Goal: Information Seeking & Learning: Learn about a topic

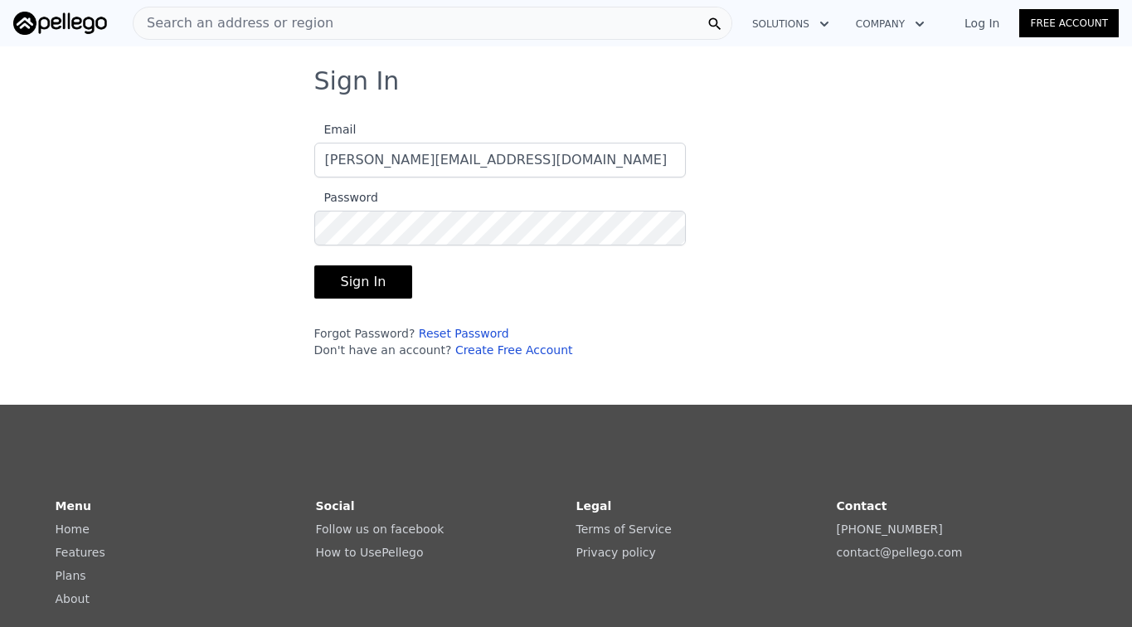
type input "[PERSON_NAME][EMAIL_ADDRESS][DOMAIN_NAME]"
click at [355, 282] on button "Sign In" at bounding box center [363, 281] width 99 height 33
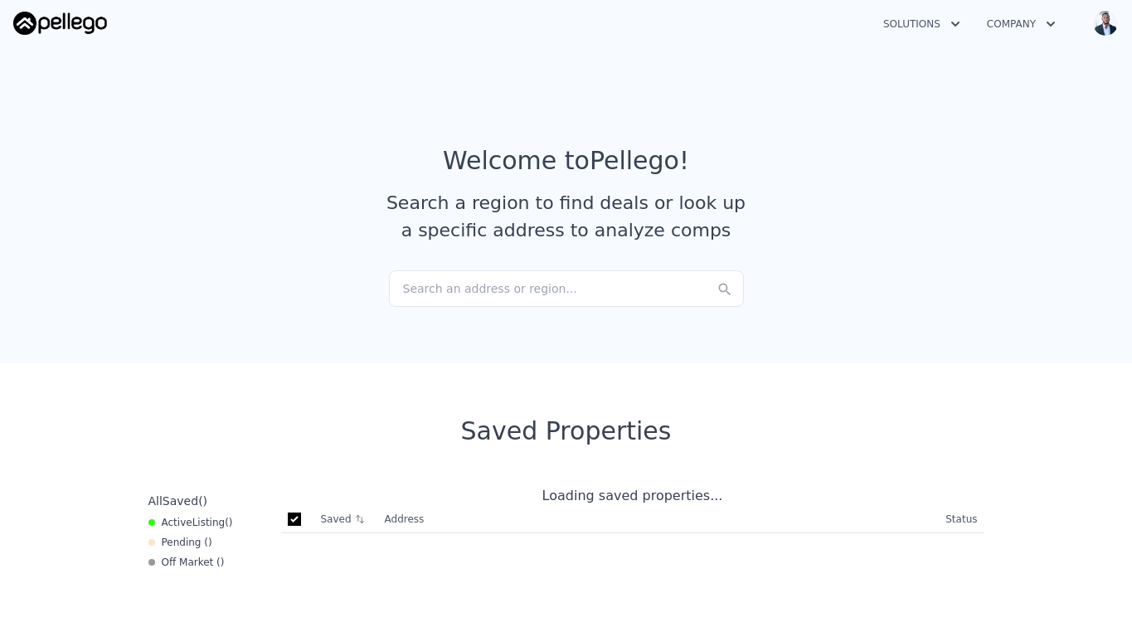
checkbox input "true"
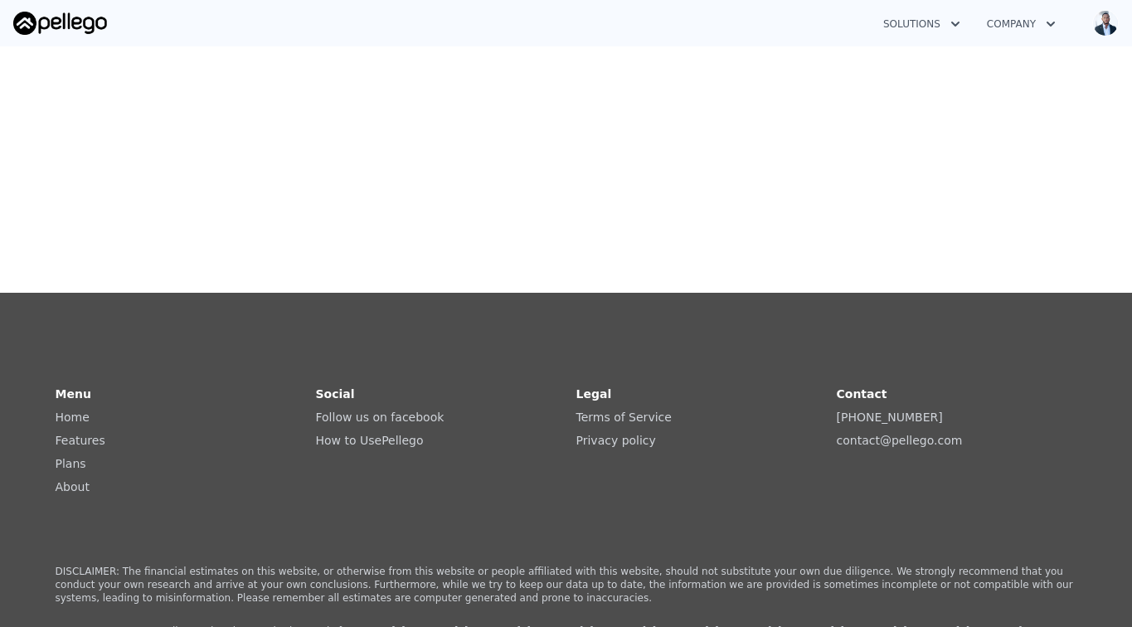
scroll to position [336, 0]
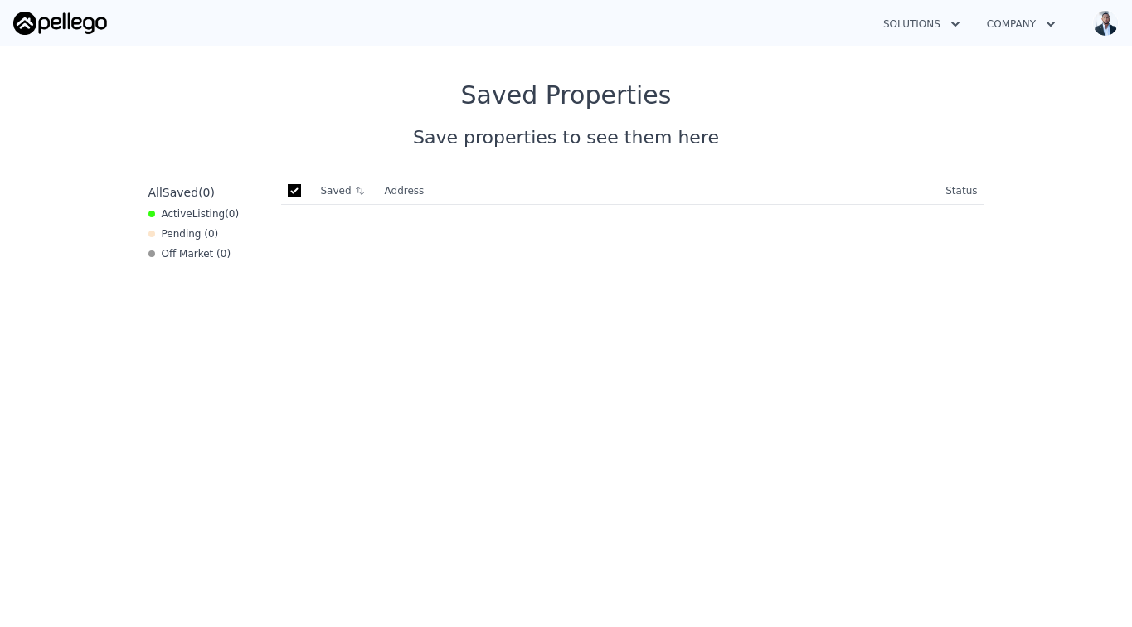
click at [1099, 26] on img "button" at bounding box center [1105, 23] width 27 height 27
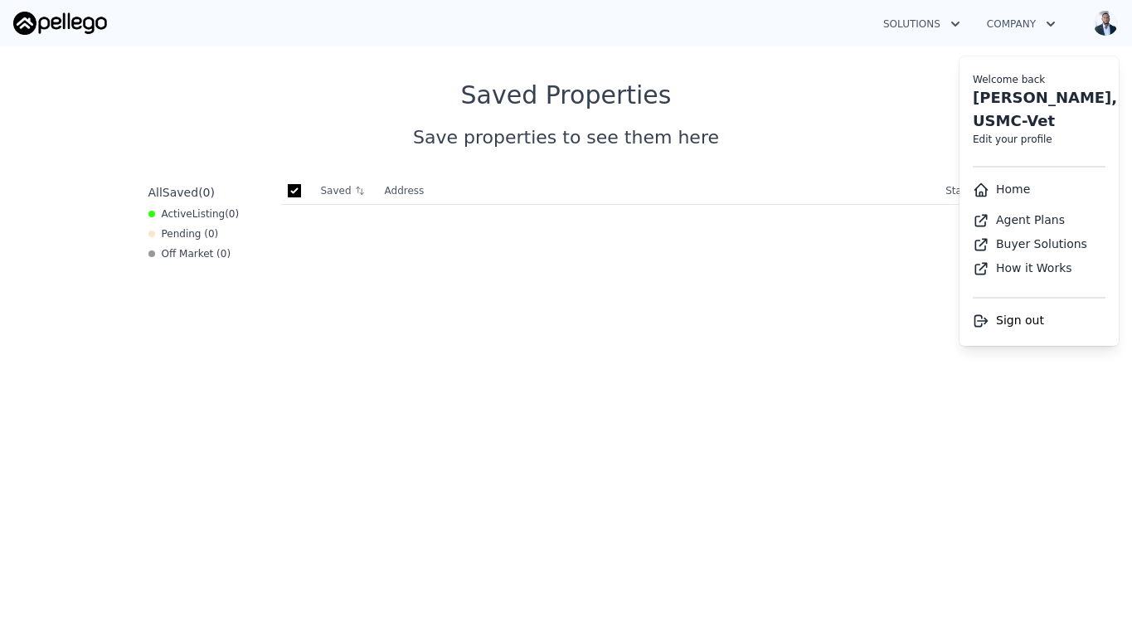
click at [1047, 22] on icon "button" at bounding box center [1050, 24] width 8 height 5
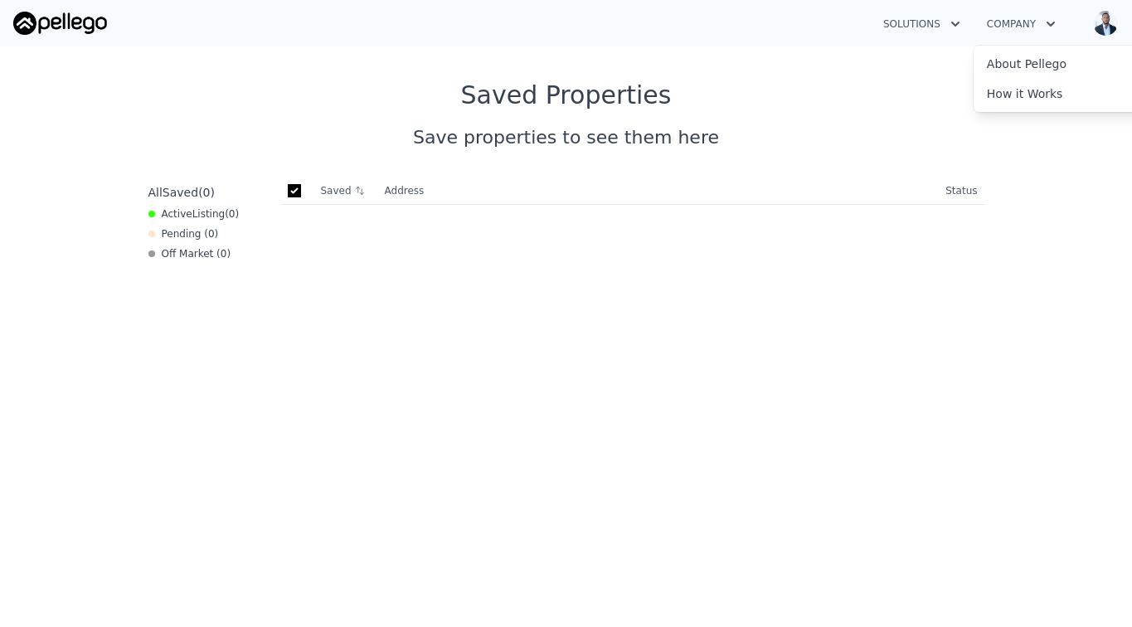
click at [918, 21] on button "Solutions" at bounding box center [922, 24] width 104 height 30
click at [624, 62] on section "Saved Properties Save properties to see them here All Saved ( 0 ) Active Listin…" at bounding box center [566, 442] width 1132 height 830
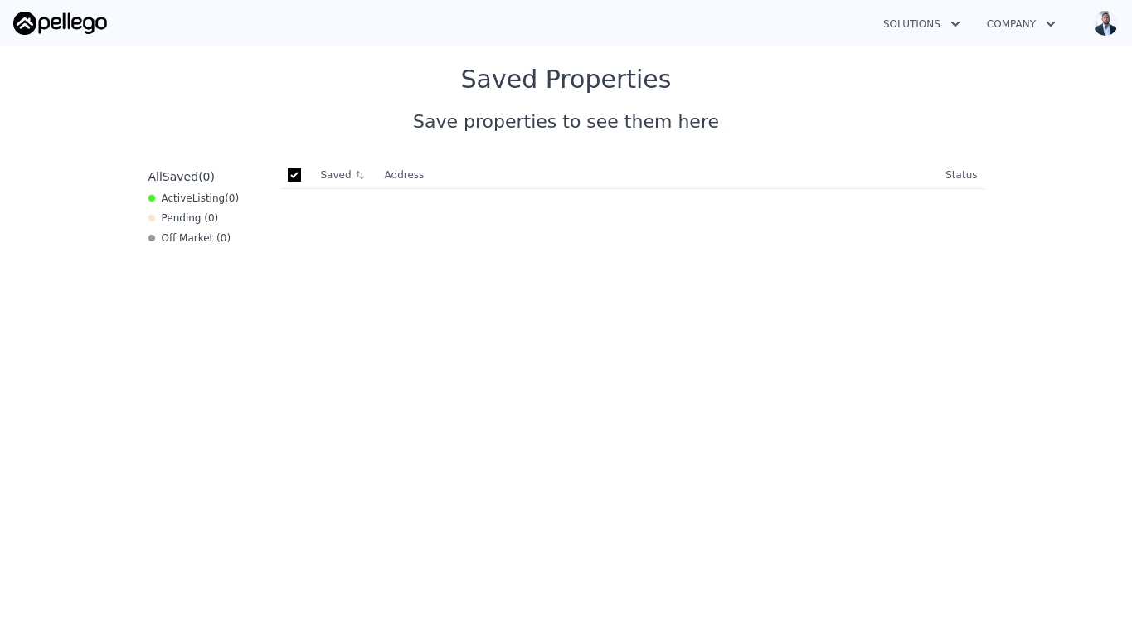
scroll to position [0, 0]
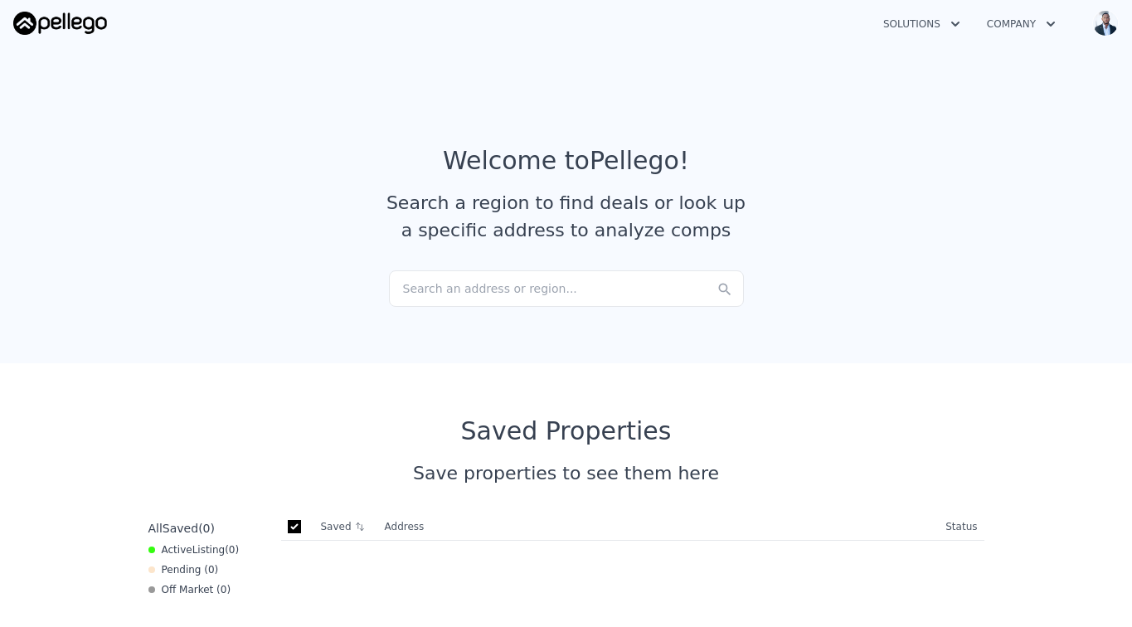
click at [497, 291] on div "Search an address or region..." at bounding box center [566, 288] width 355 height 36
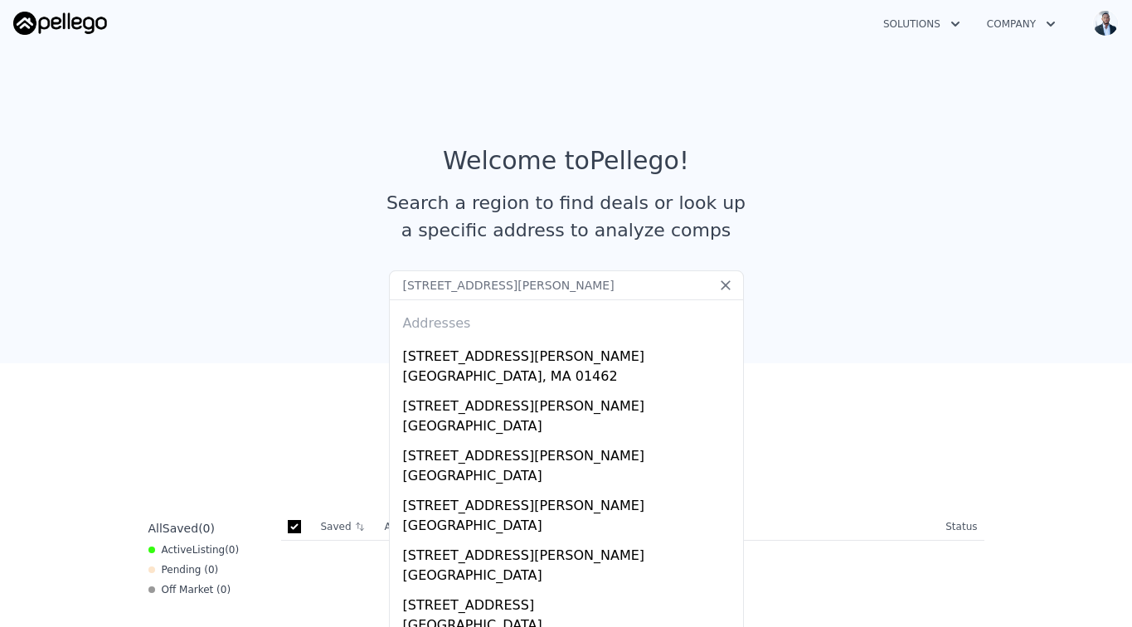
type input "112 Turkey hill rd Merrimack"
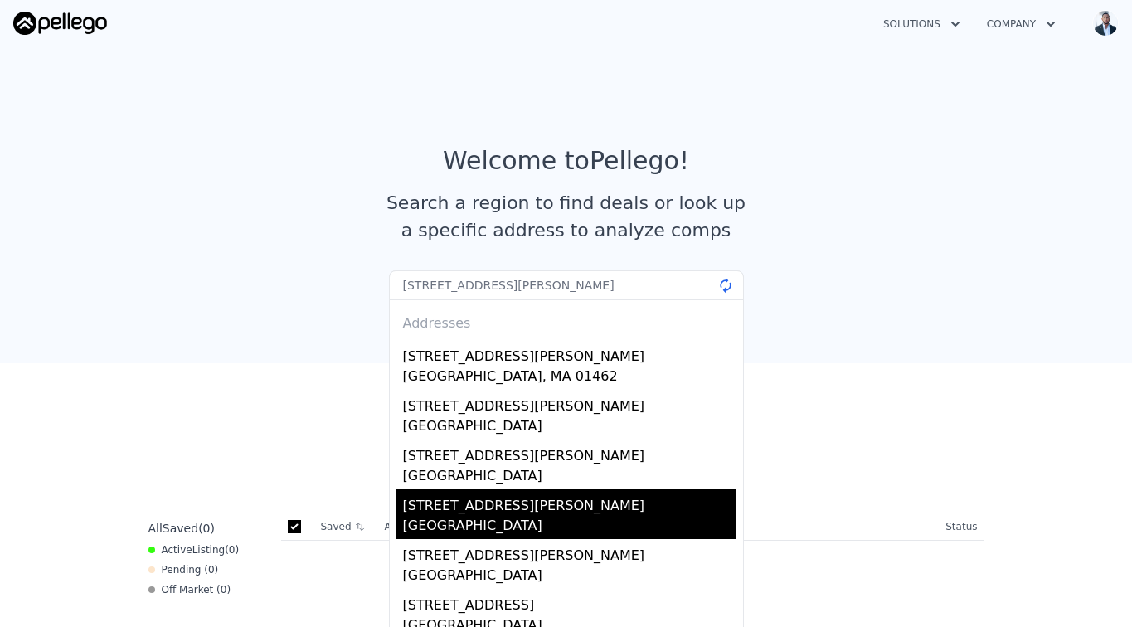
drag, startPoint x: 497, startPoint y: 291, endPoint x: 491, endPoint y: 520, distance: 228.9
click at [491, 520] on div "Hillsborough County, NH 03054" at bounding box center [569, 527] width 333 height 23
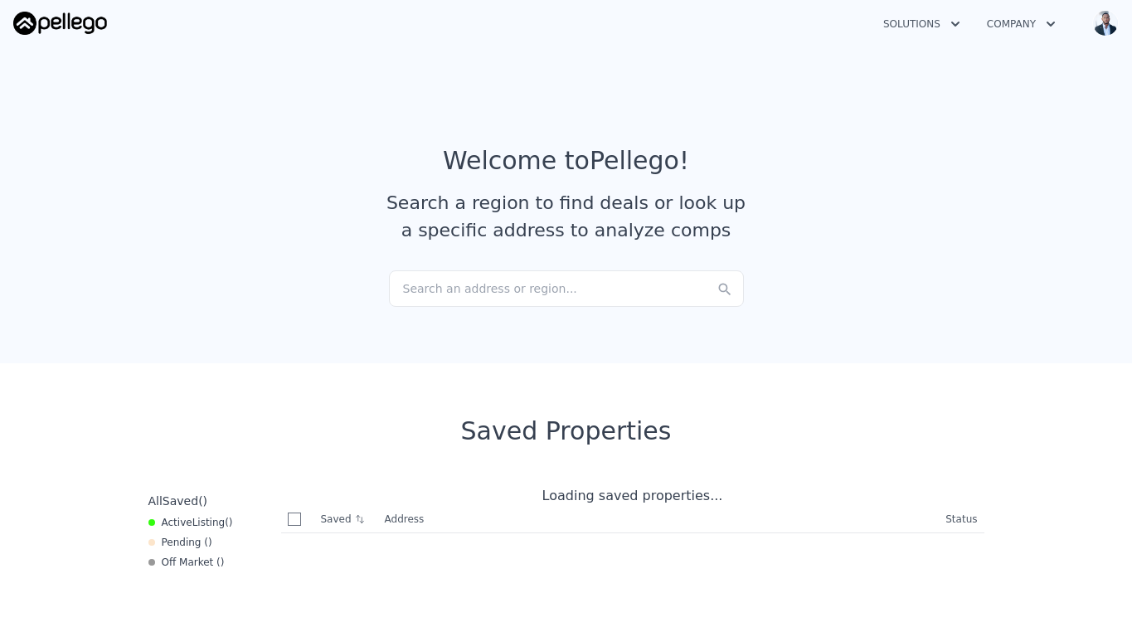
checkbox input "true"
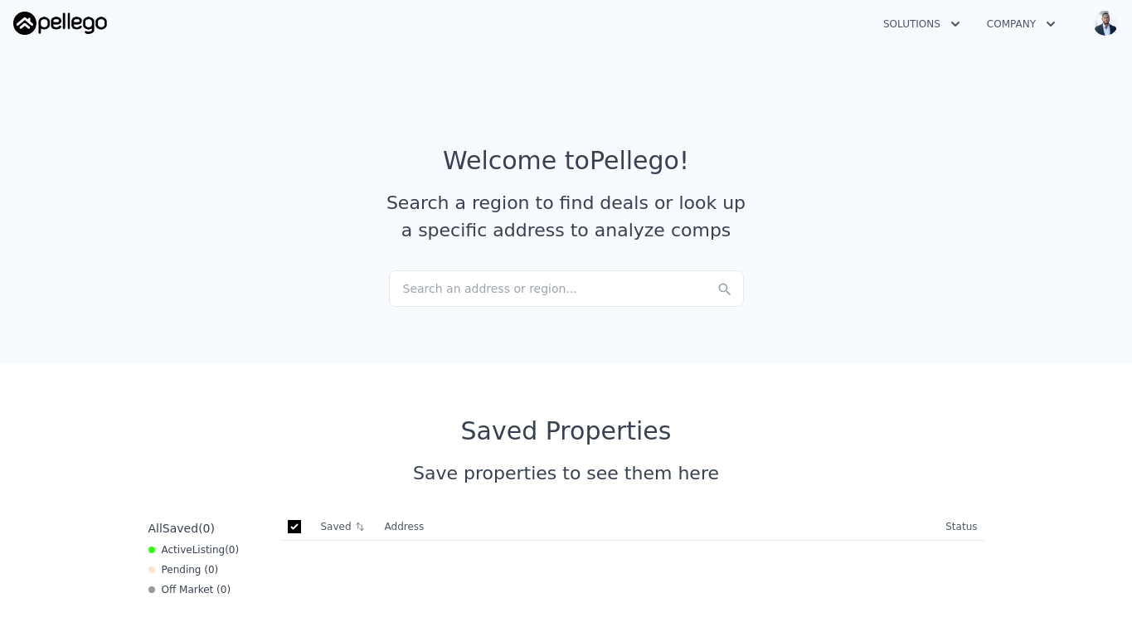
click at [1108, 27] on img "button" at bounding box center [1105, 23] width 27 height 27
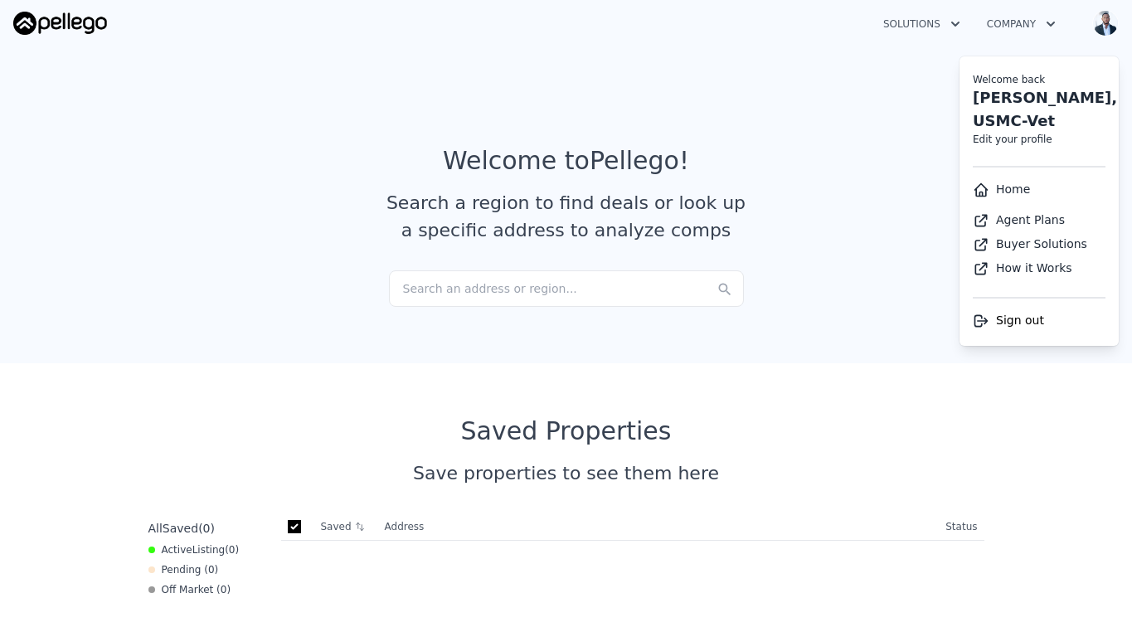
click at [1028, 140] on link "Edit your profile" at bounding box center [1013, 139] width 80 height 12
select select "12"
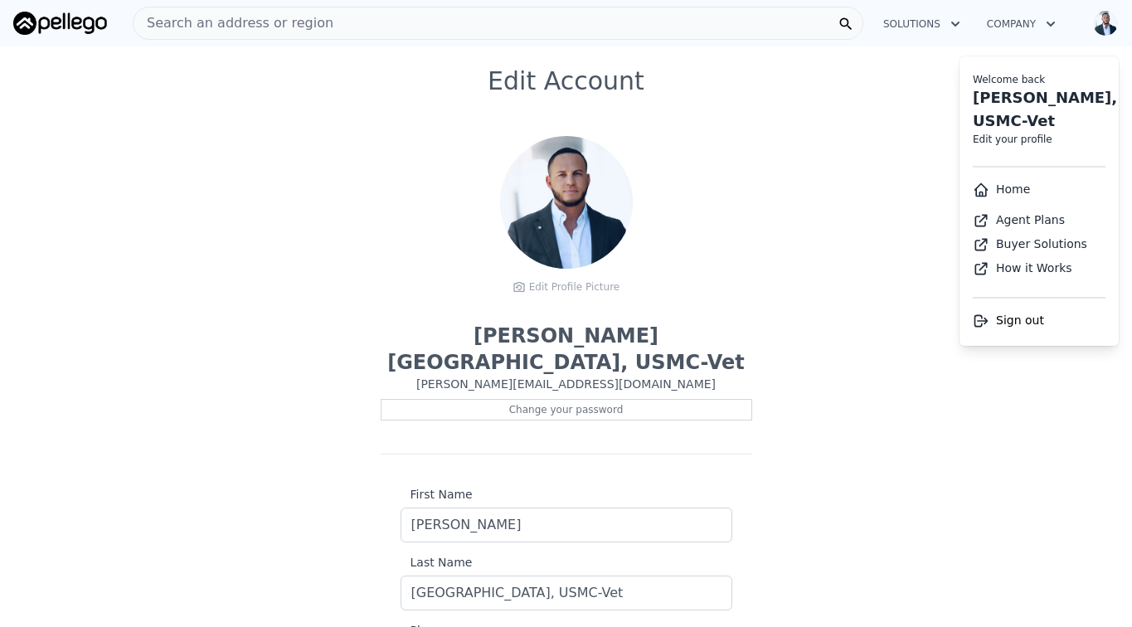
click at [1005, 183] on link "Home" at bounding box center [1001, 188] width 57 height 13
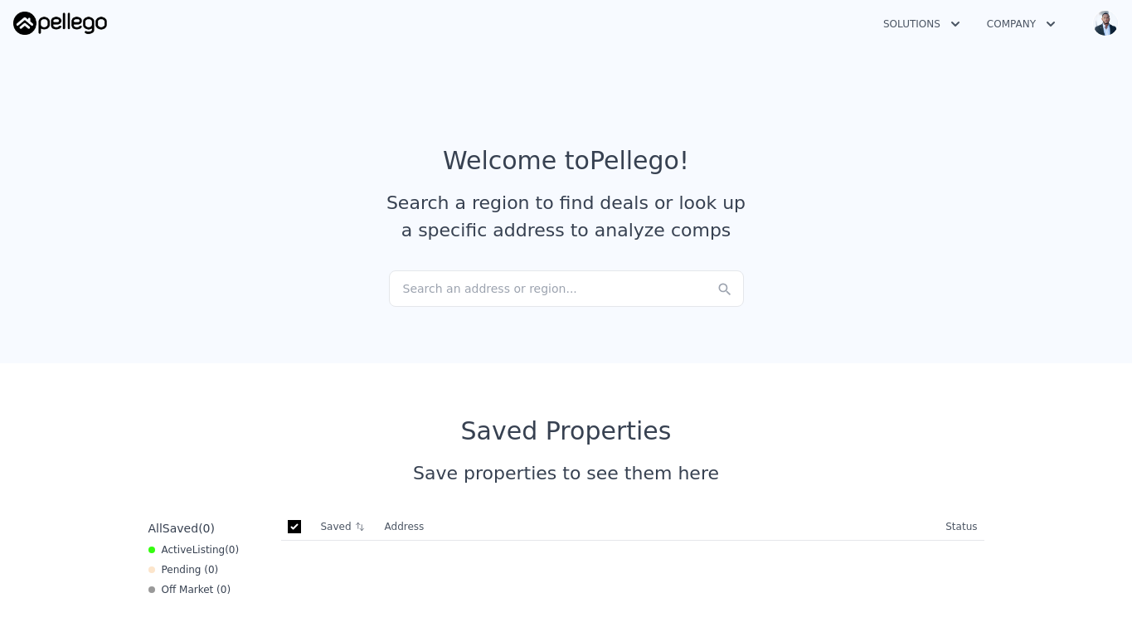
click at [462, 290] on div "Search an address or region..." at bounding box center [566, 288] width 355 height 36
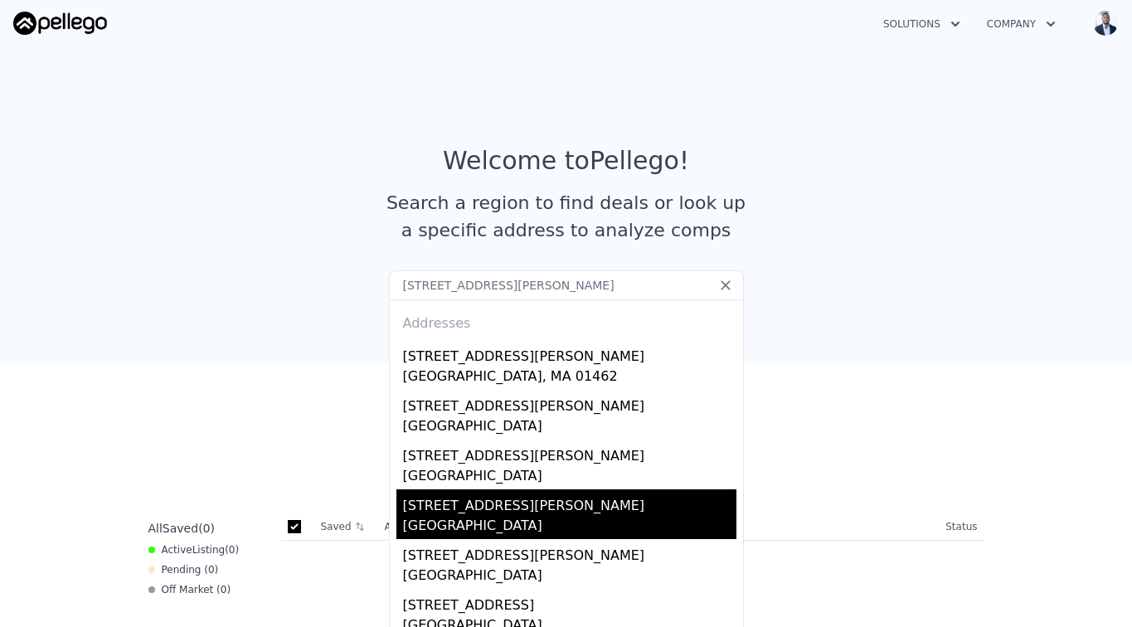
type input "112 turkey hill rd"
click at [452, 504] on div "112 Turkey Hill Rd" at bounding box center [569, 502] width 333 height 27
